Goal: Information Seeking & Learning: Learn about a topic

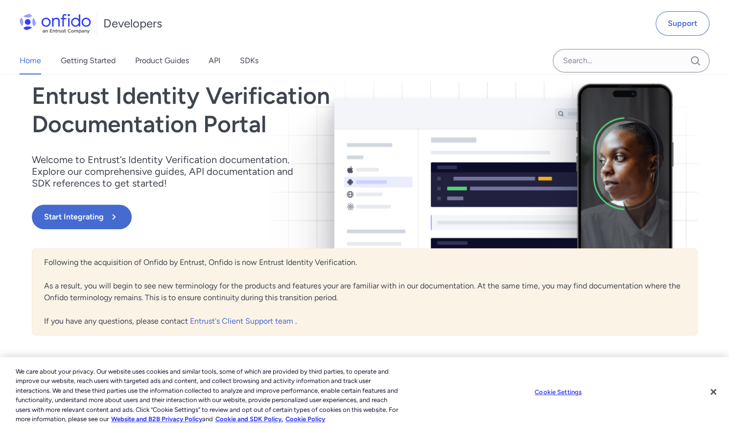
scroll to position [42, 0]
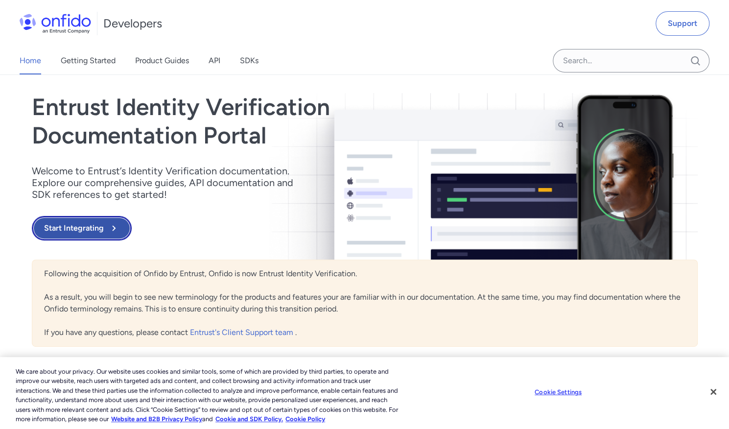
click at [82, 224] on button "Start Integrating" at bounding box center [82, 228] width 100 height 24
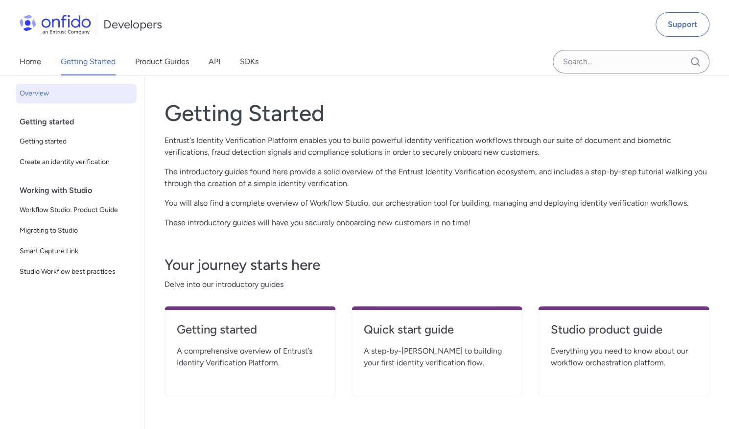
scroll to position [35, 0]
click at [208, 62] on div "Home Getting Started Product Guides API SDKs" at bounding box center [149, 61] width 298 height 27
click at [219, 60] on link "API" at bounding box center [214, 61] width 12 height 27
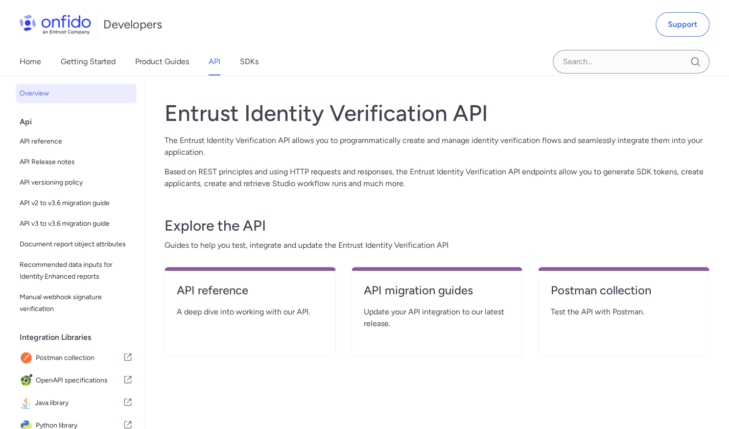
click at [219, 60] on link "API" at bounding box center [214, 61] width 12 height 27
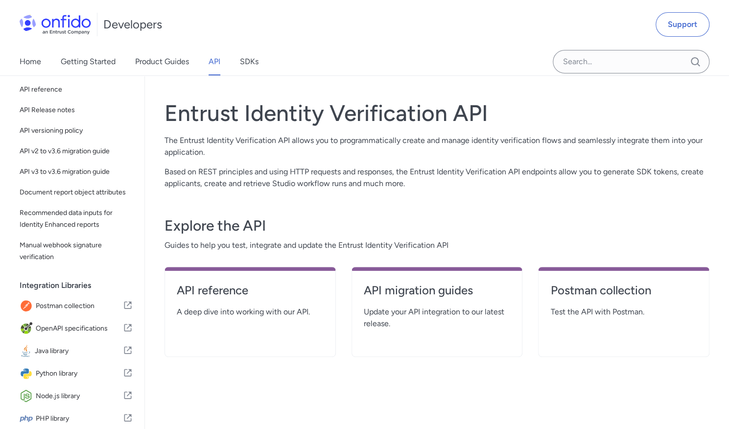
scroll to position [52, 0]
click at [264, 285] on h4 "API reference" at bounding box center [250, 290] width 147 height 16
select select "http"
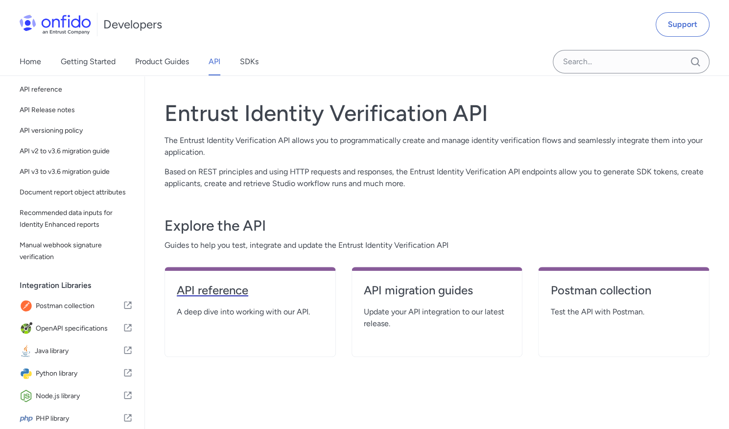
select select "http"
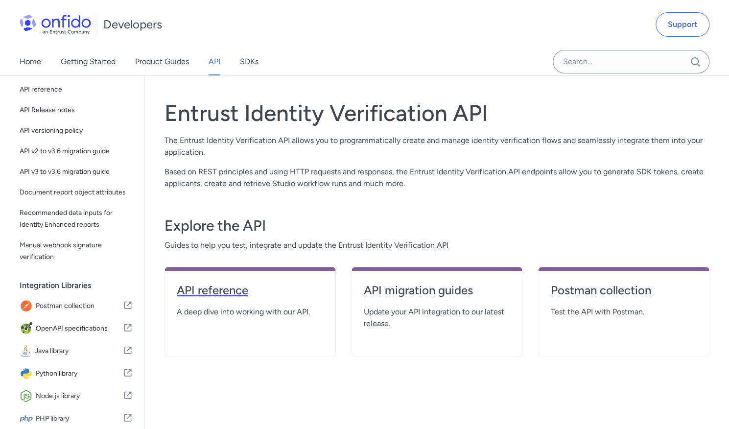
select select "http"
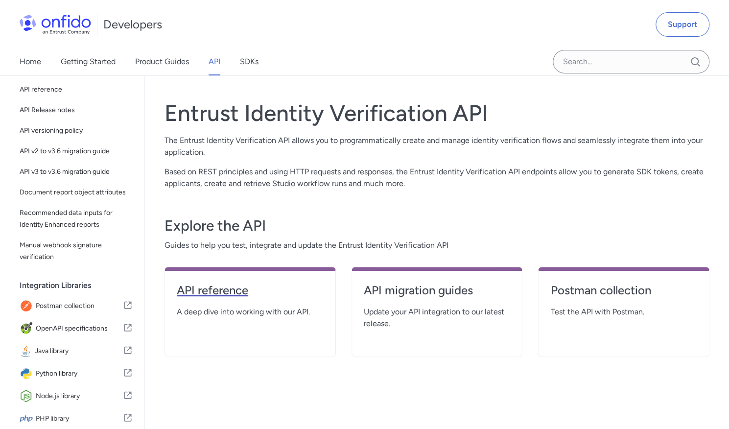
select select "http"
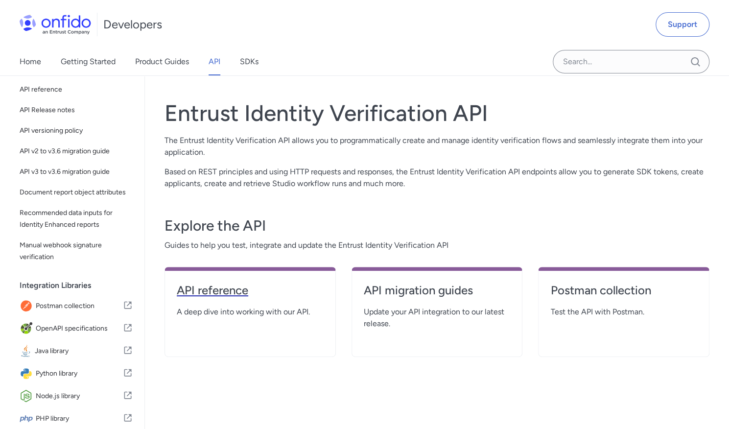
select select "http"
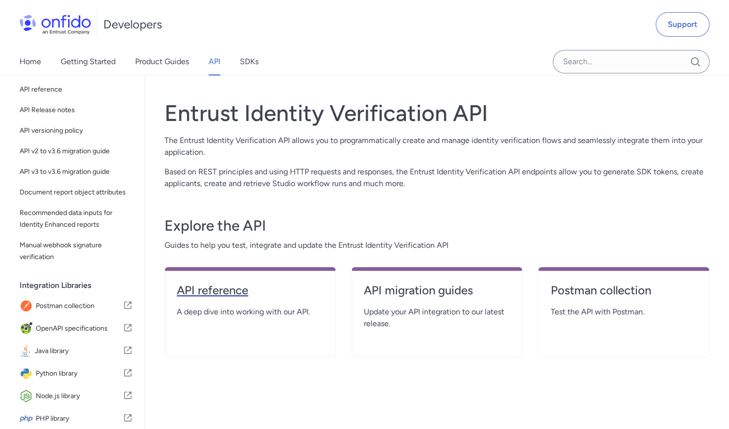
select select "http"
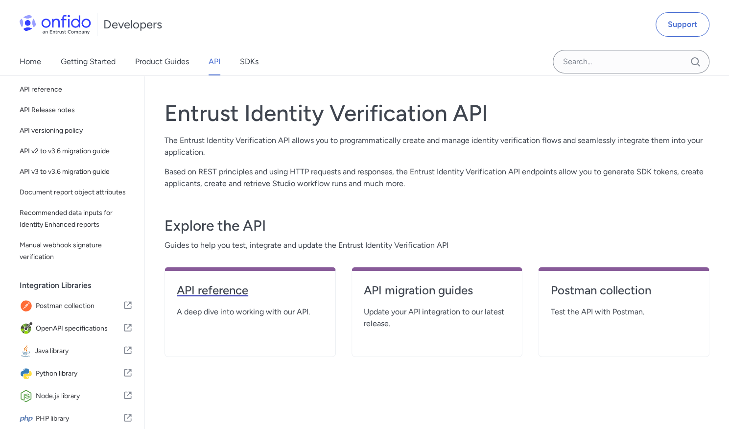
select select "http"
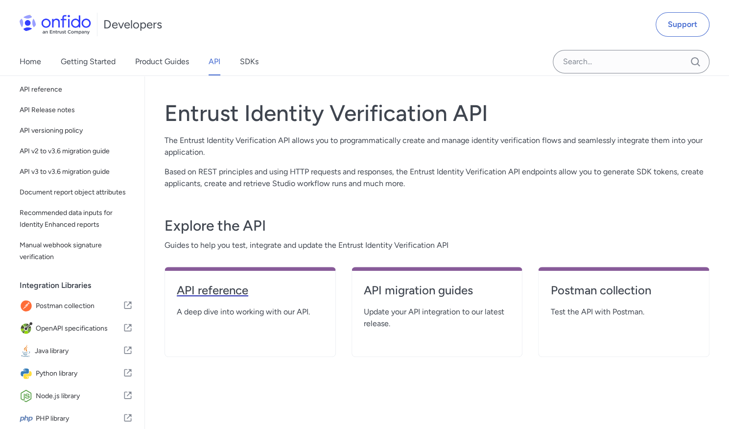
select select "http"
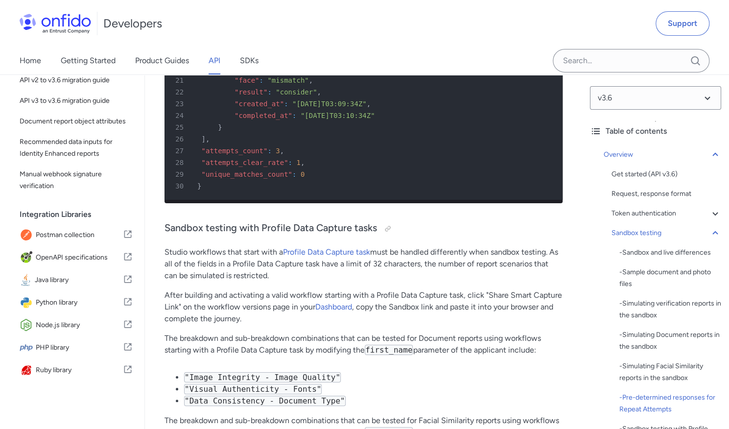
scroll to position [6500, 0]
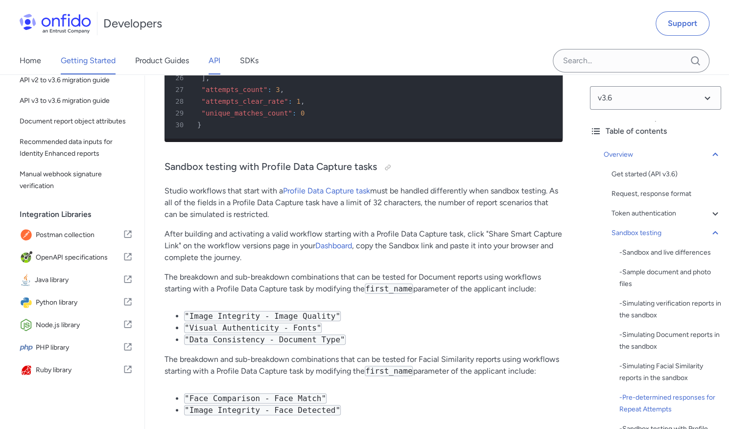
click at [69, 62] on link "Getting Started" at bounding box center [88, 60] width 55 height 27
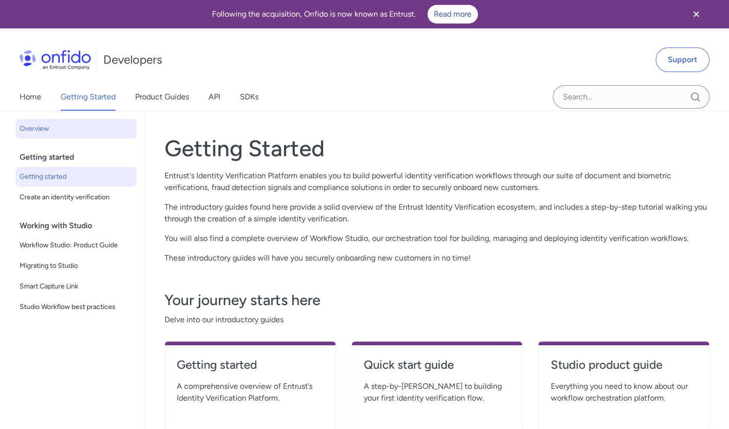
click at [33, 178] on span "Getting started" at bounding box center [76, 177] width 113 height 12
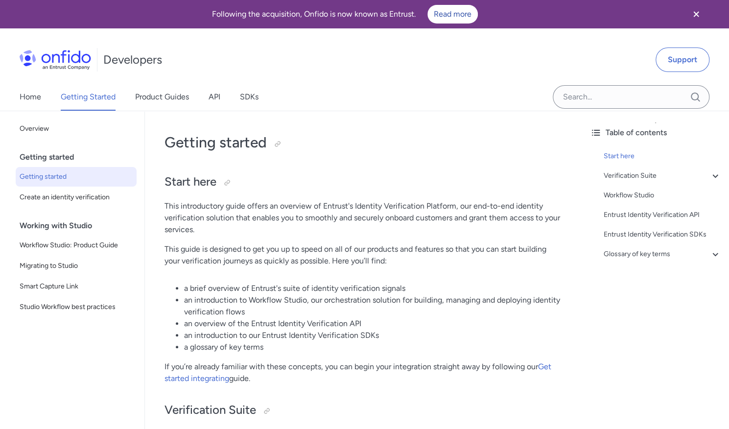
click at [158, 61] on h1 "Developers" at bounding box center [132, 60] width 59 height 16
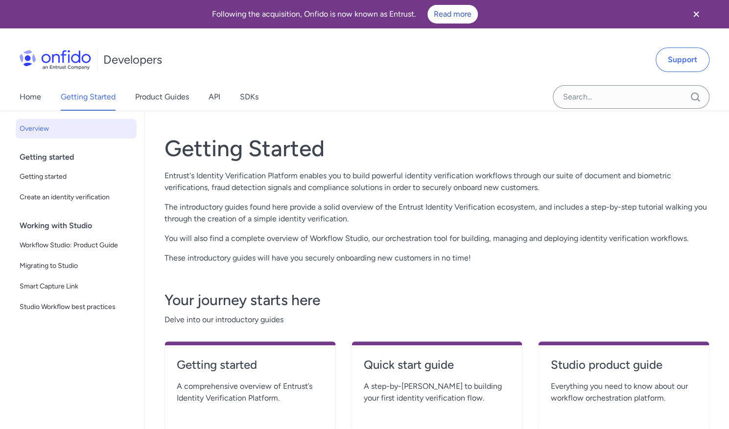
click at [461, 4] on div "Following the acquisition, Onfido is now known as Entrust. Read more" at bounding box center [364, 14] width 729 height 28
click at [457, 10] on link "Read more" at bounding box center [452, 14] width 50 height 19
